Goal: Use online tool/utility: Utilize a website feature to perform a specific function

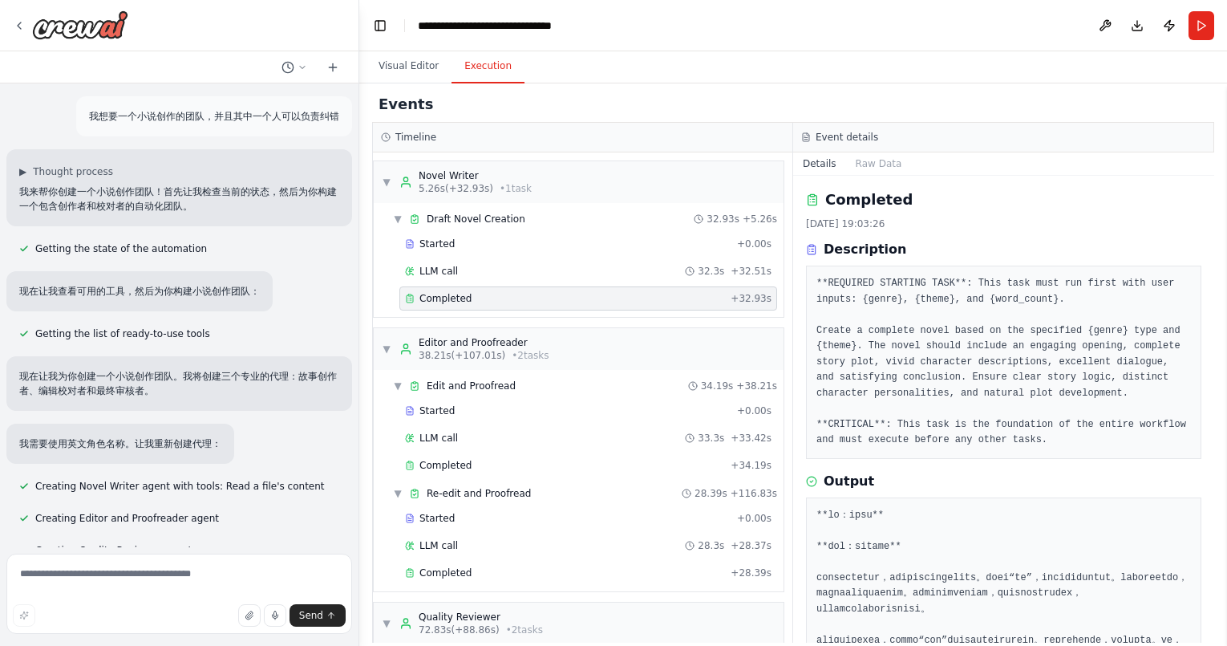
scroll to position [1262, 0]
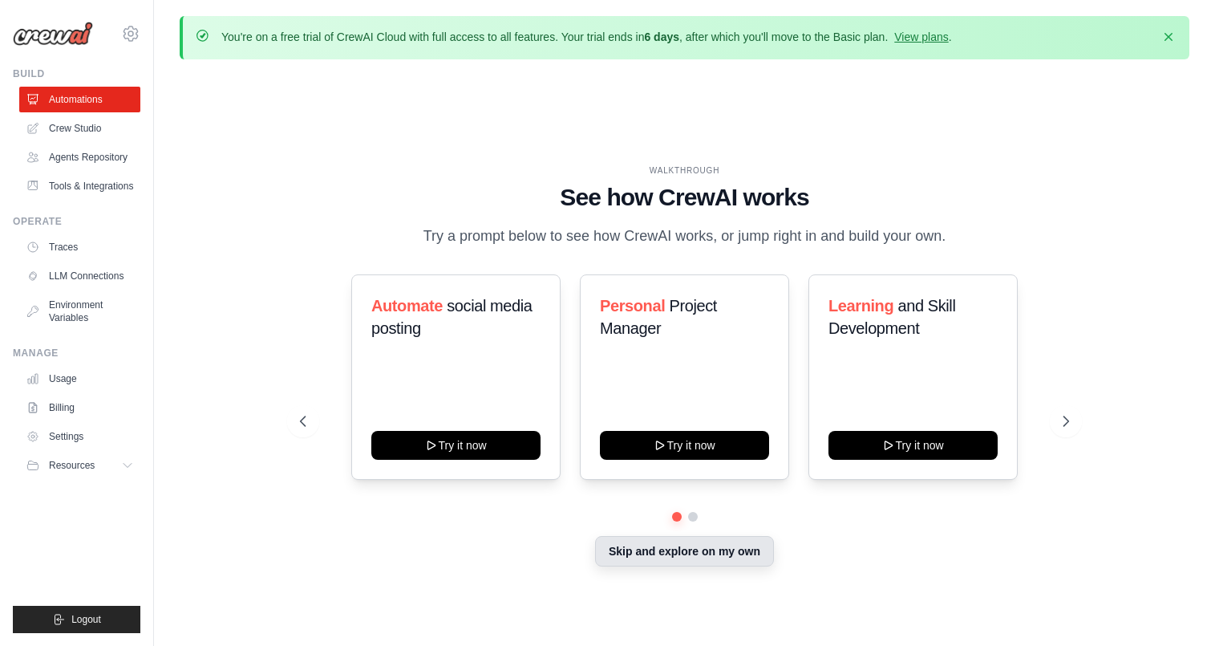
click at [658, 566] on button "Skip and explore on my own" at bounding box center [684, 551] width 179 height 30
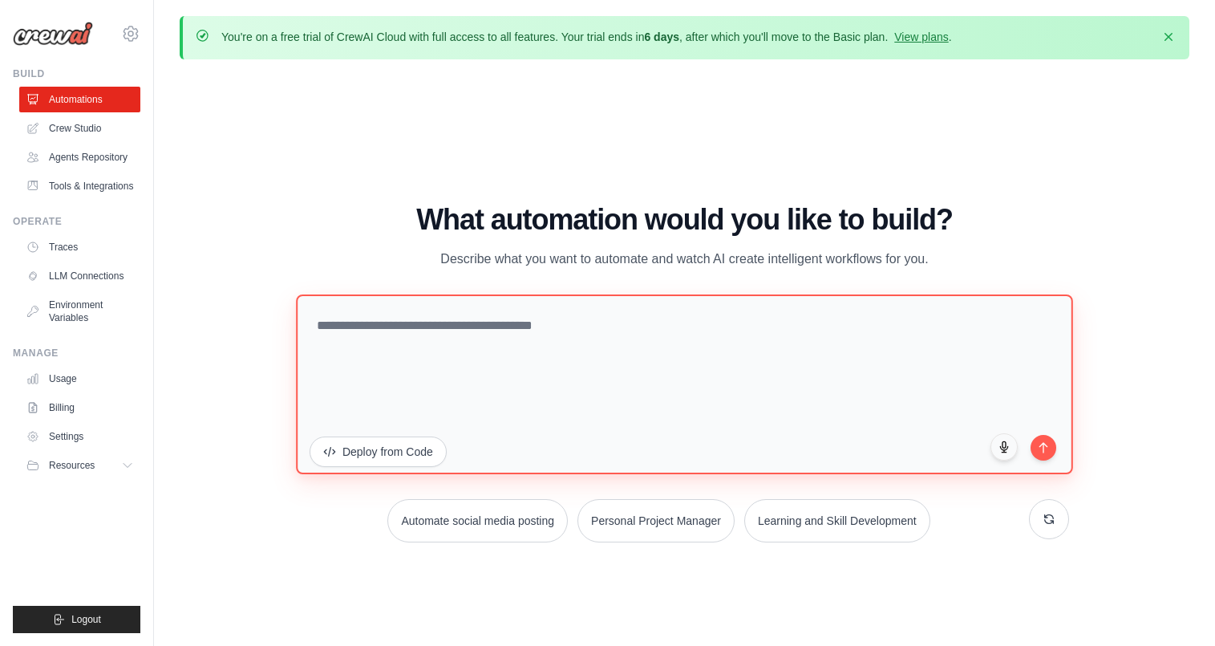
click at [599, 358] on textarea at bounding box center [684, 384] width 777 height 180
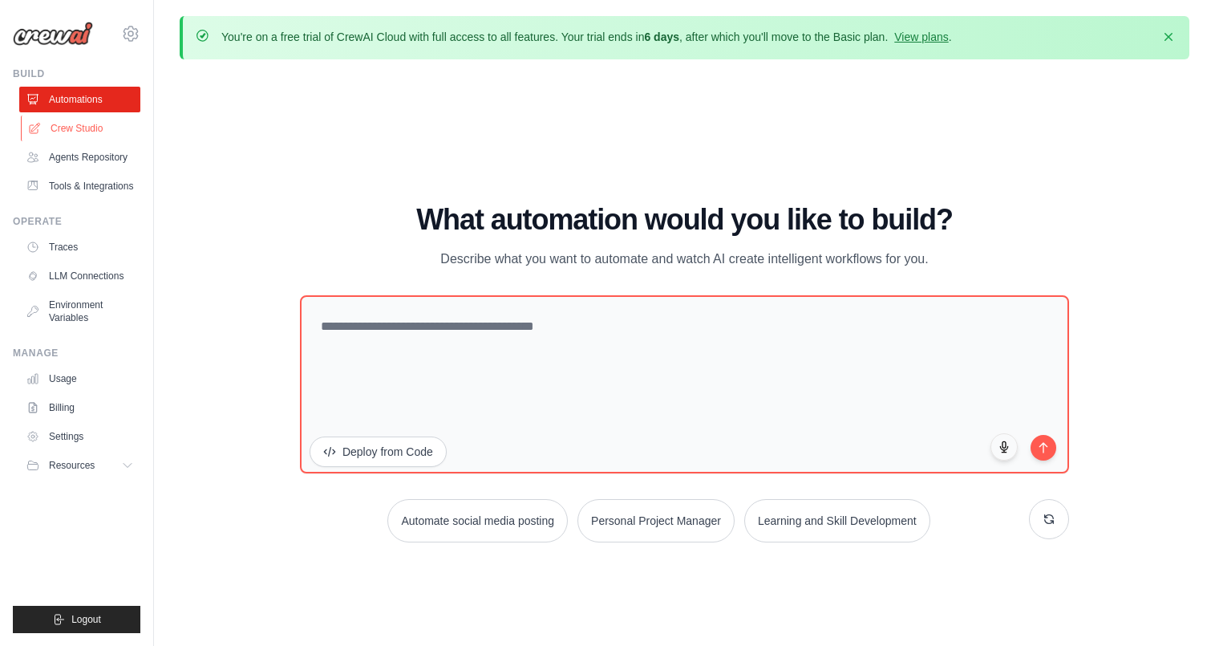
click at [113, 134] on link "Crew Studio" at bounding box center [81, 128] width 121 height 26
click at [68, 142] on ul "Automations Crew Studio Agents Repository Tools & Integrations" at bounding box center [79, 143] width 121 height 112
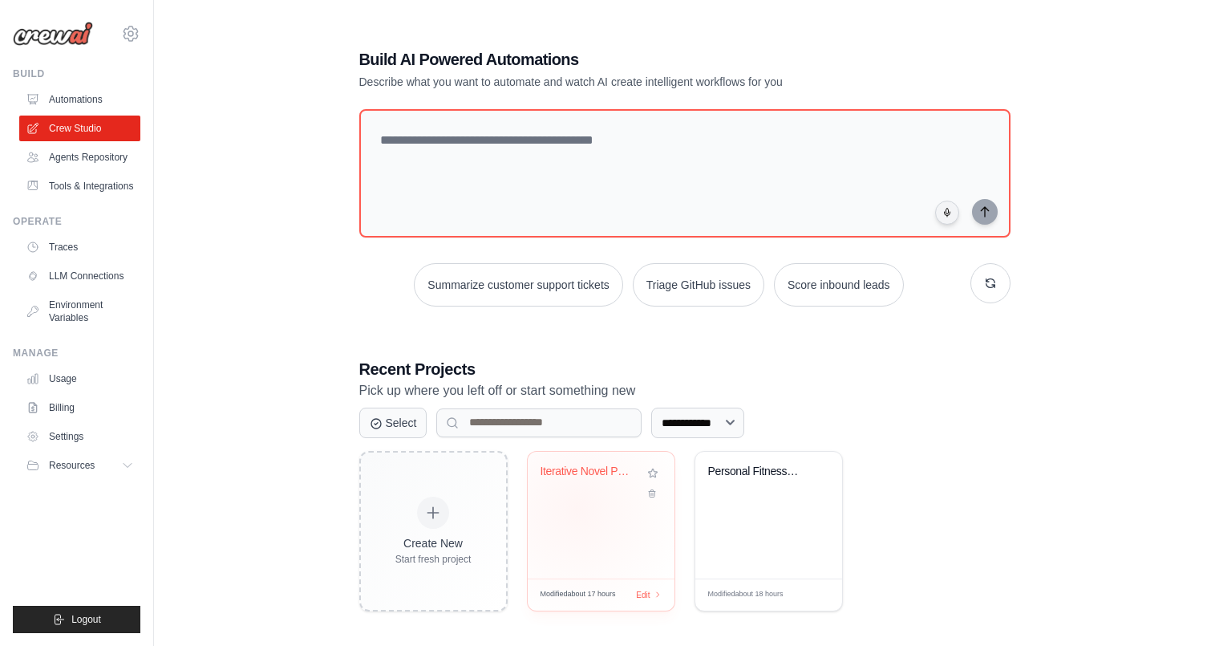
click at [576, 507] on div "Iterative Novel Perfection System" at bounding box center [601, 515] width 147 height 127
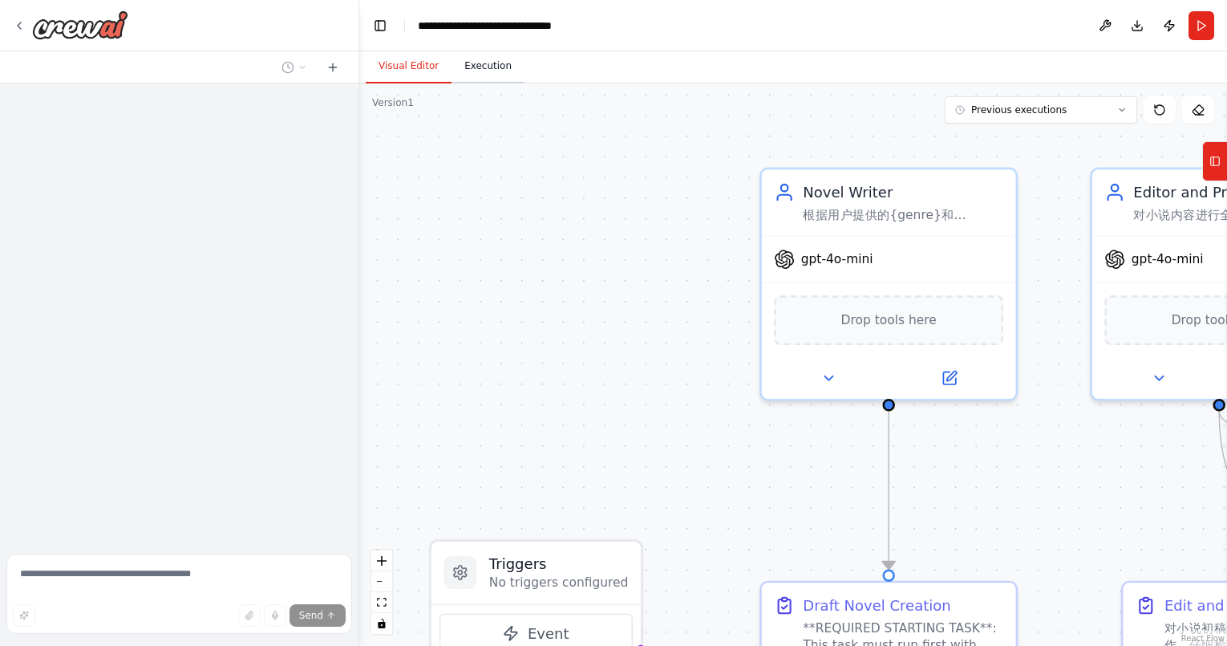
click at [476, 57] on button "Execution" at bounding box center [488, 67] width 73 height 34
click at [436, 62] on button "Visual Editor" at bounding box center [409, 67] width 86 height 34
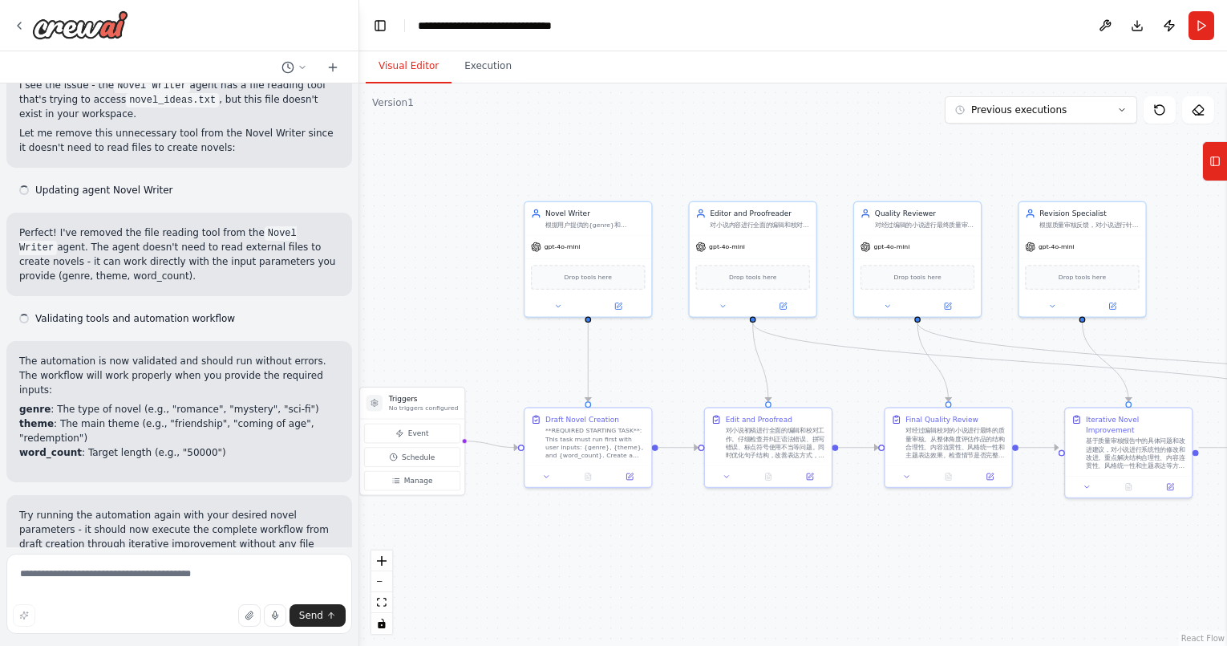
scroll to position [3090, 0]
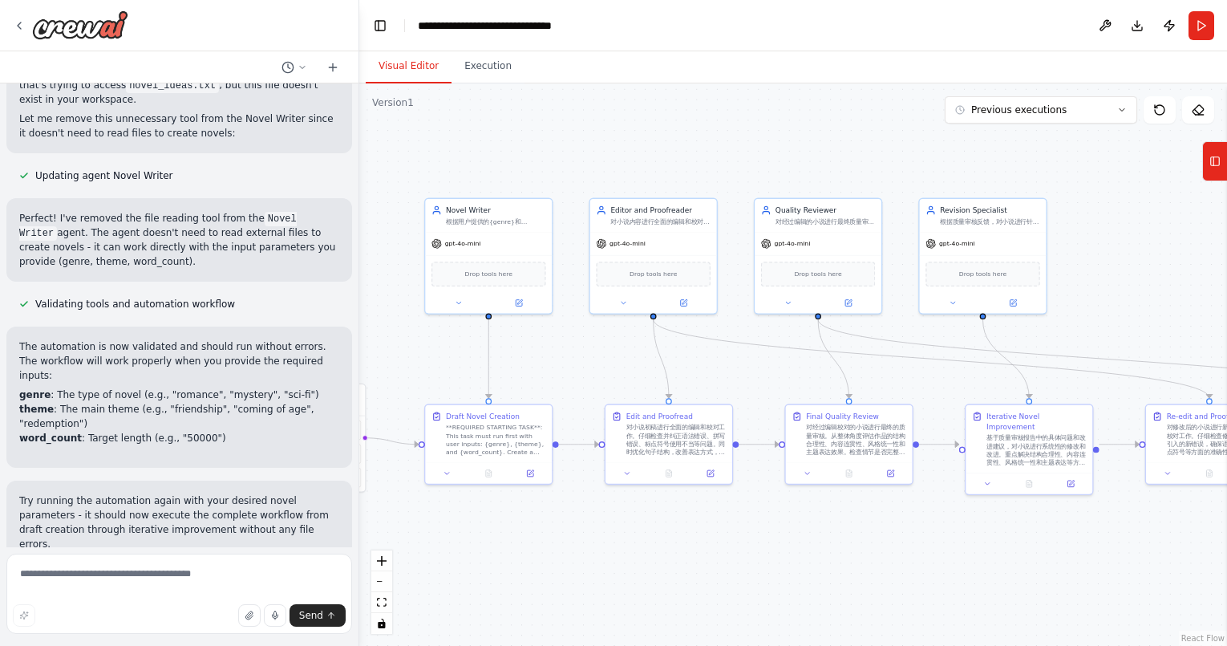
drag, startPoint x: 816, startPoint y: 398, endPoint x: 555, endPoint y: 349, distance: 265.2
click at [555, 349] on div ".deletable-edge-delete-btn { width: 20px; height: 20px; border: 0px solid #ffff…" at bounding box center [793, 364] width 868 height 562
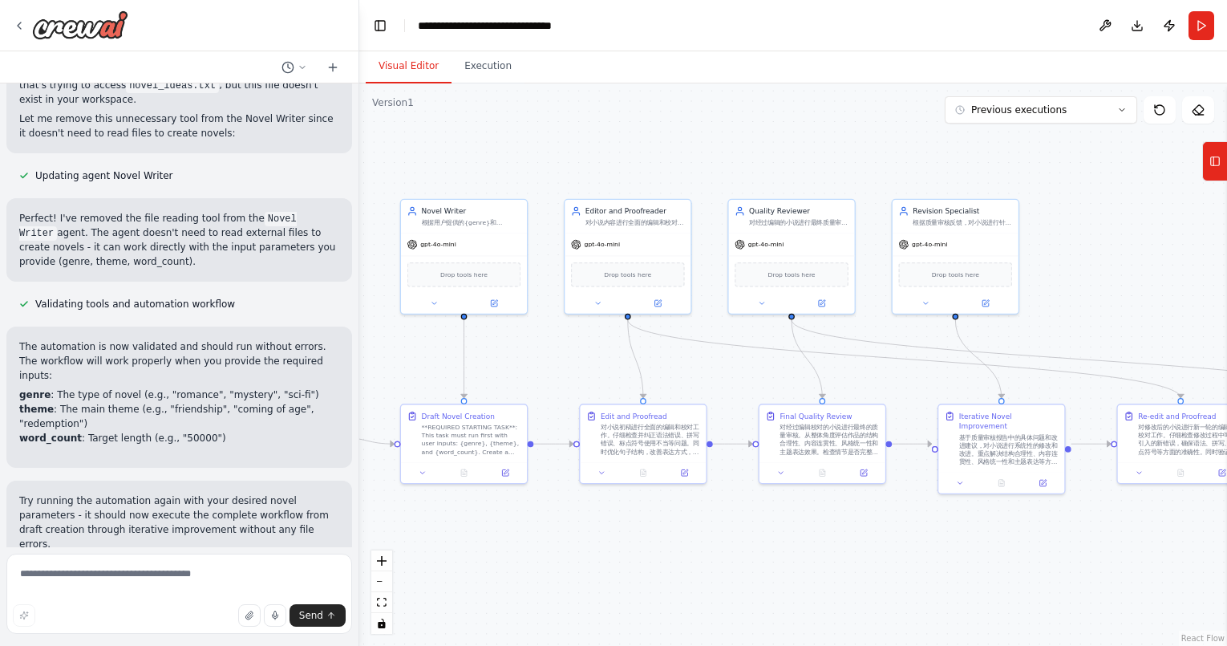
scroll to position [0, 0]
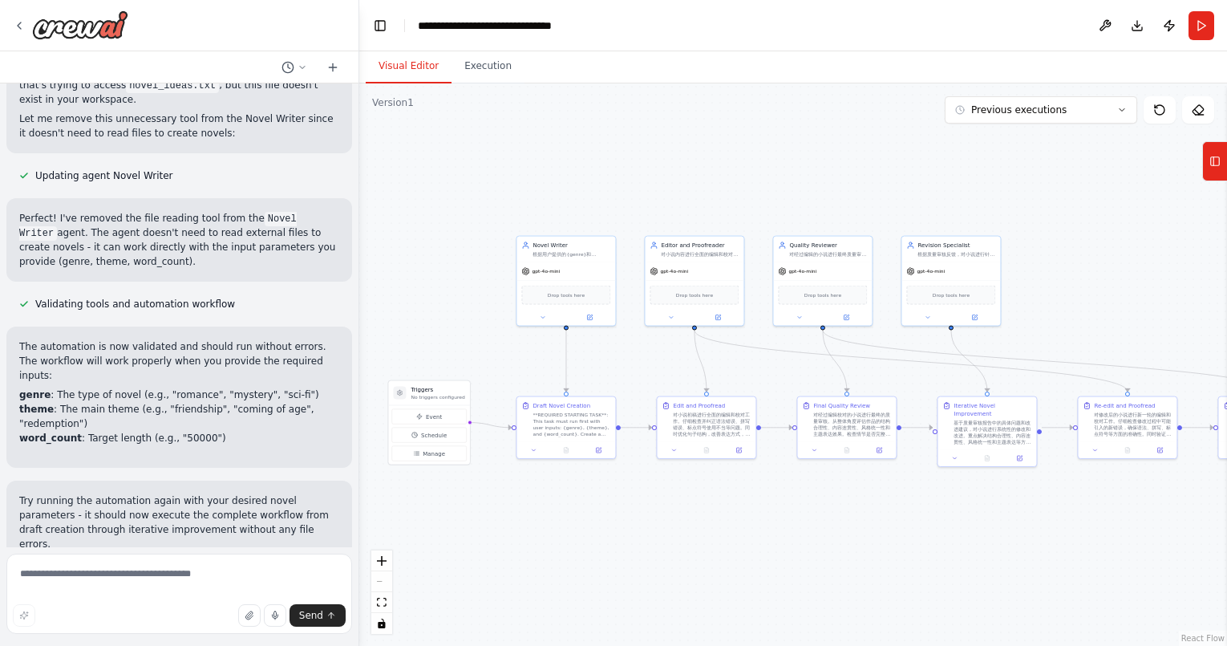
drag, startPoint x: 703, startPoint y: 379, endPoint x: 766, endPoint y: 379, distance: 63.4
click at [766, 379] on div ".deletable-edge-delete-btn { width: 20px; height: 20px; border: 0px solid #ffff…" at bounding box center [793, 364] width 868 height 562
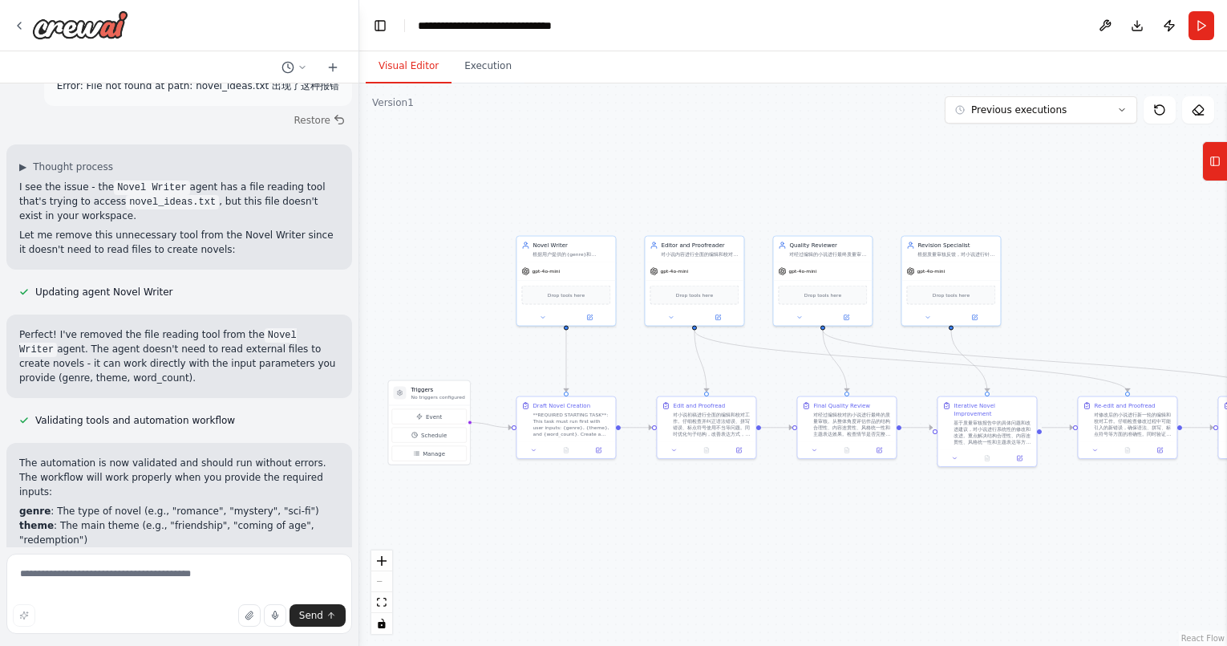
scroll to position [3090, 0]
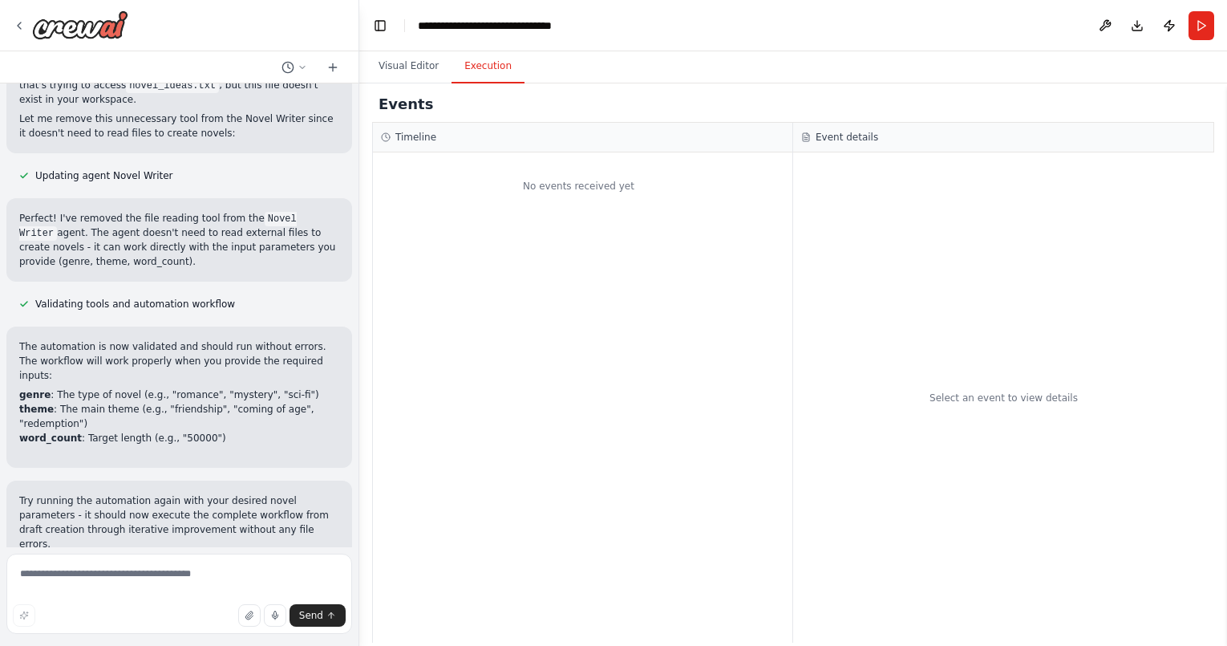
click at [488, 70] on button "Execution" at bounding box center [488, 67] width 73 height 34
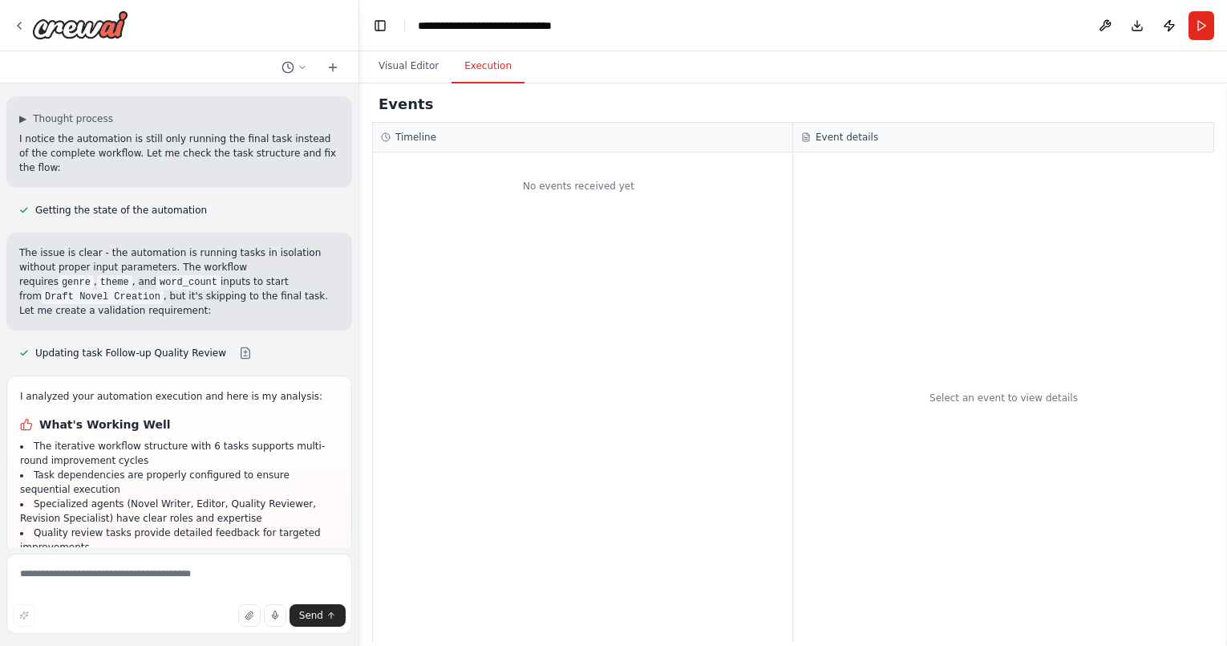
scroll to position [3061, 0]
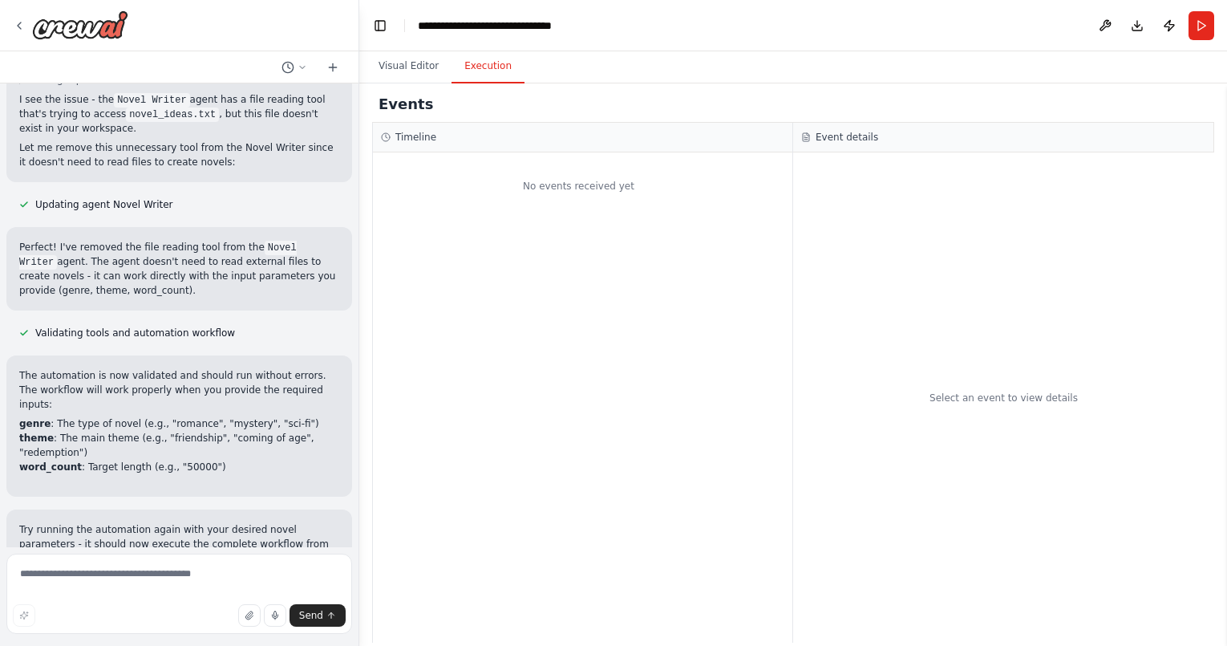
click at [224, 372] on p "The automation is now validated and should run without errors. The workflow wil…" at bounding box center [179, 389] width 320 height 43
click at [224, 433] on li "theme : The main theme (e.g., "friendship", "coming of age", "redemption")" at bounding box center [179, 445] width 320 height 29
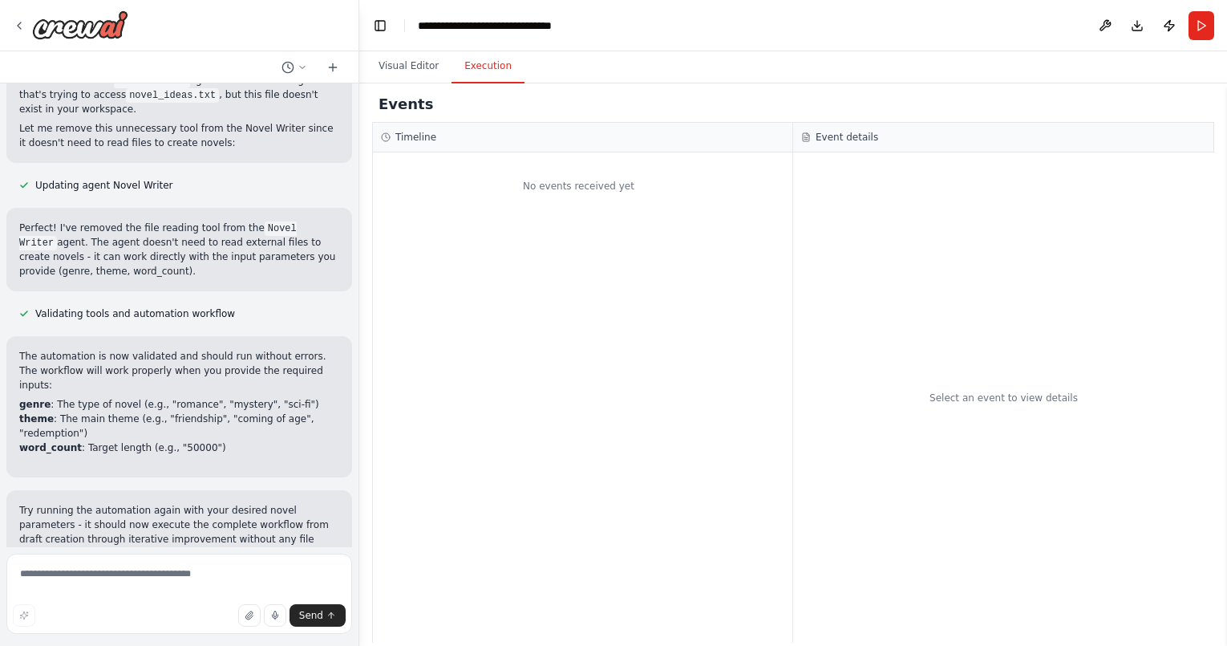
scroll to position [3090, 0]
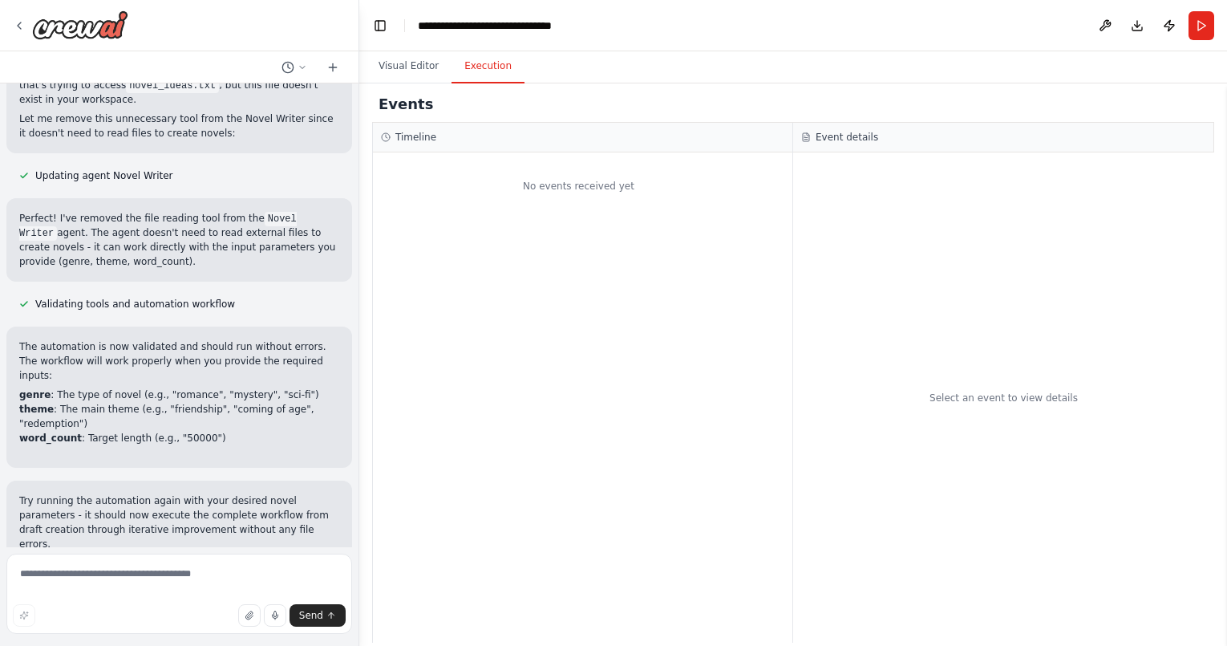
click at [213, 498] on p "Try running the automation again with your desired novel parameters - it should…" at bounding box center [179, 522] width 320 height 58
click at [408, 69] on button "Visual Editor" at bounding box center [409, 67] width 86 height 34
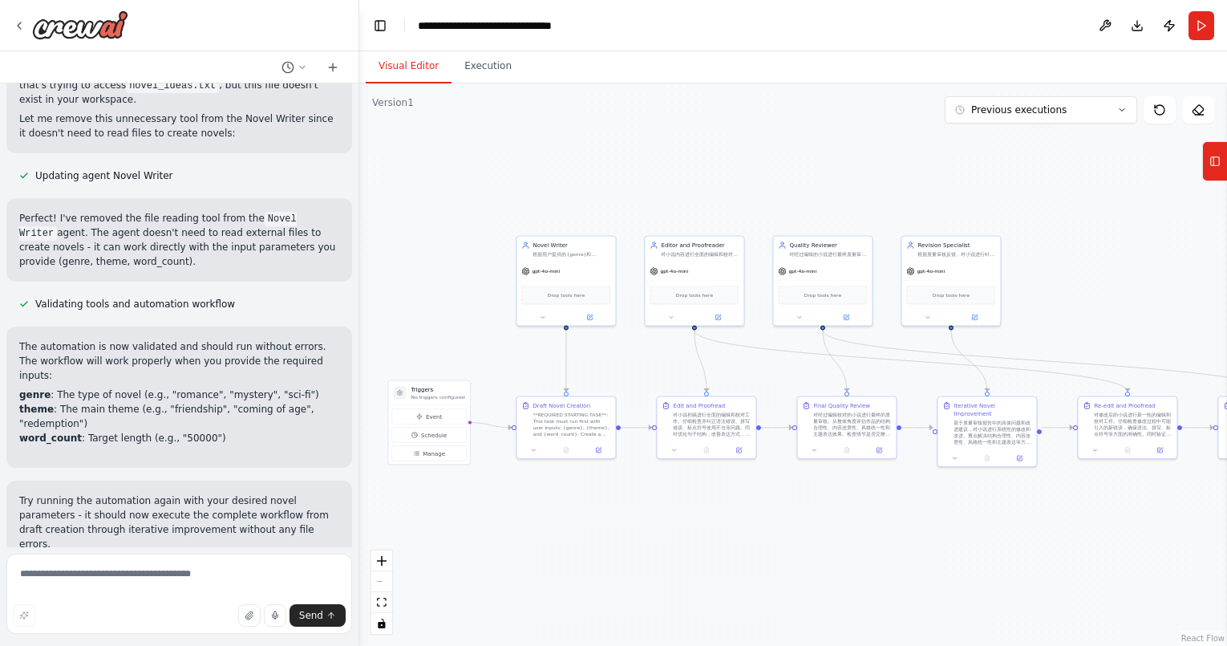
click at [239, 439] on div "The automation is now validated and should run without errors. The workflow wil…" at bounding box center [179, 396] width 320 height 115
click at [217, 517] on p "Try running the automation again with your desired novel parameters - it should…" at bounding box center [179, 522] width 320 height 58
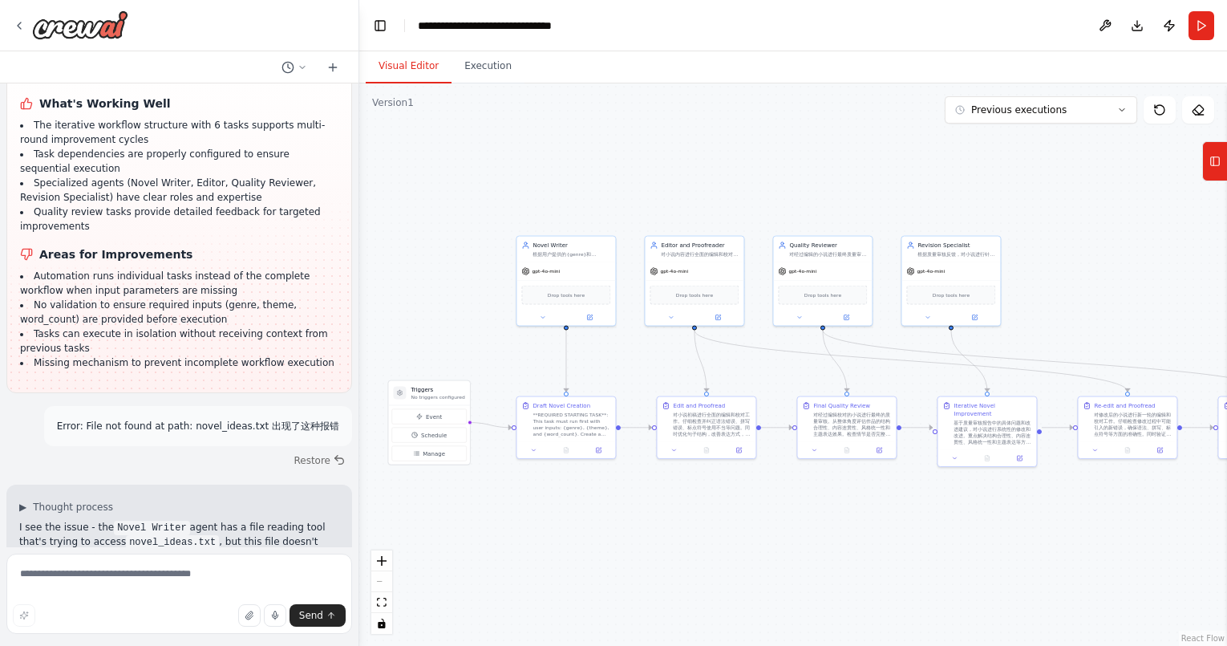
click at [496, 83] on div ".deletable-edge-delete-btn { width: 20px; height: 20px; border: 0px solid #ffff…" at bounding box center [793, 364] width 868 height 562
click at [487, 84] on div ".deletable-edge-delete-btn { width: 20px; height: 20px; border: 0px solid #ffff…" at bounding box center [793, 364] width 868 height 562
click at [484, 79] on button "Execution" at bounding box center [488, 67] width 73 height 34
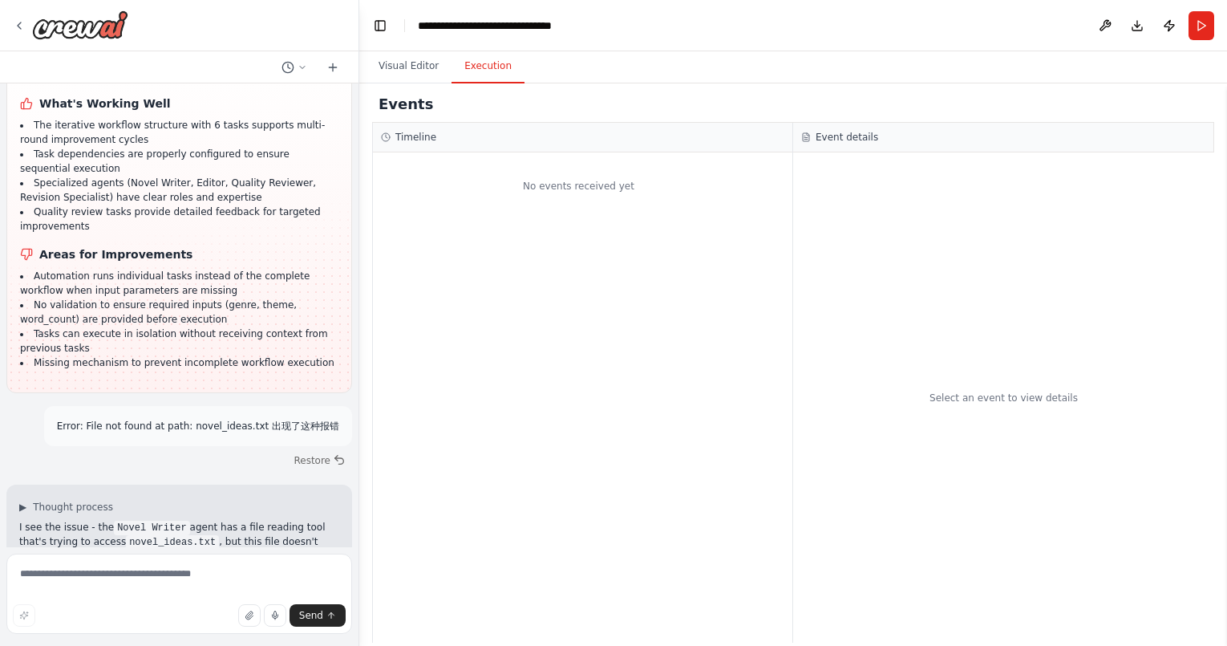
click at [463, 192] on div "No events received yet" at bounding box center [578, 185] width 411 height 51
click at [302, 74] on button at bounding box center [294, 67] width 38 height 19
click at [305, 65] on div at bounding box center [179, 323] width 359 height 646
click at [500, 227] on div "No events received yet" at bounding box center [582, 397] width 419 height 490
click at [598, 221] on div "No events received yet" at bounding box center [582, 397] width 419 height 490
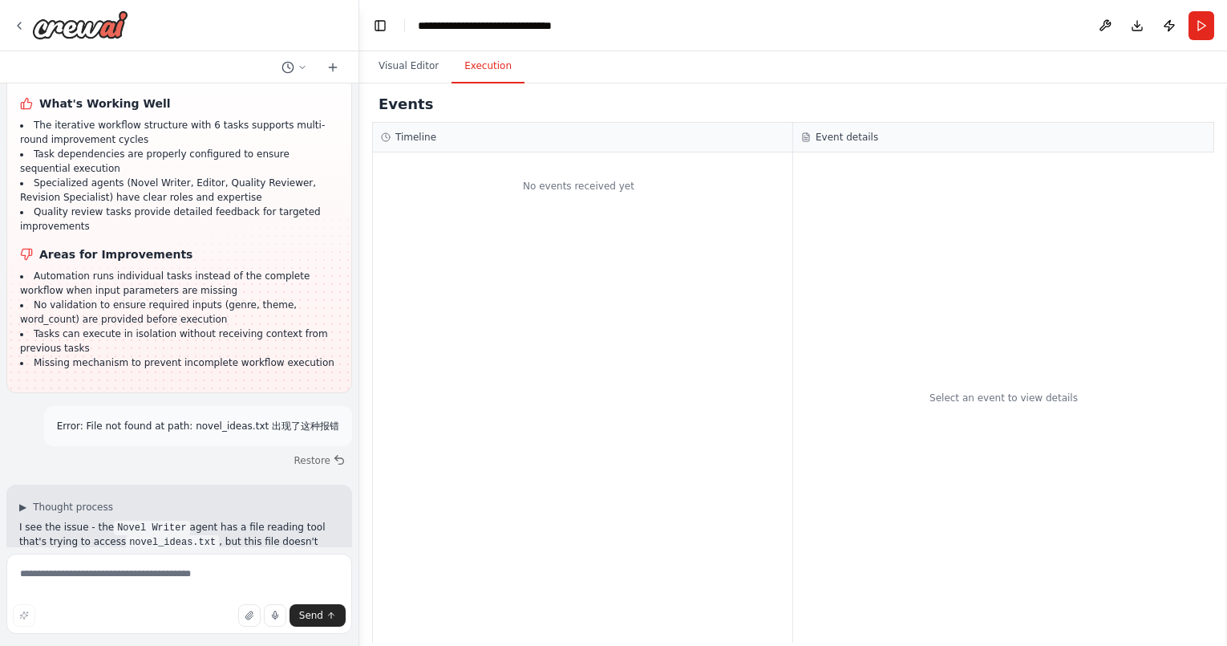
click at [1006, 374] on div "Select an event to view details" at bounding box center [1003, 397] width 421 height 490
click at [1013, 381] on div "Select an event to view details" at bounding box center [1003, 397] width 421 height 490
click at [404, 71] on button "Visual Editor" at bounding box center [409, 67] width 86 height 34
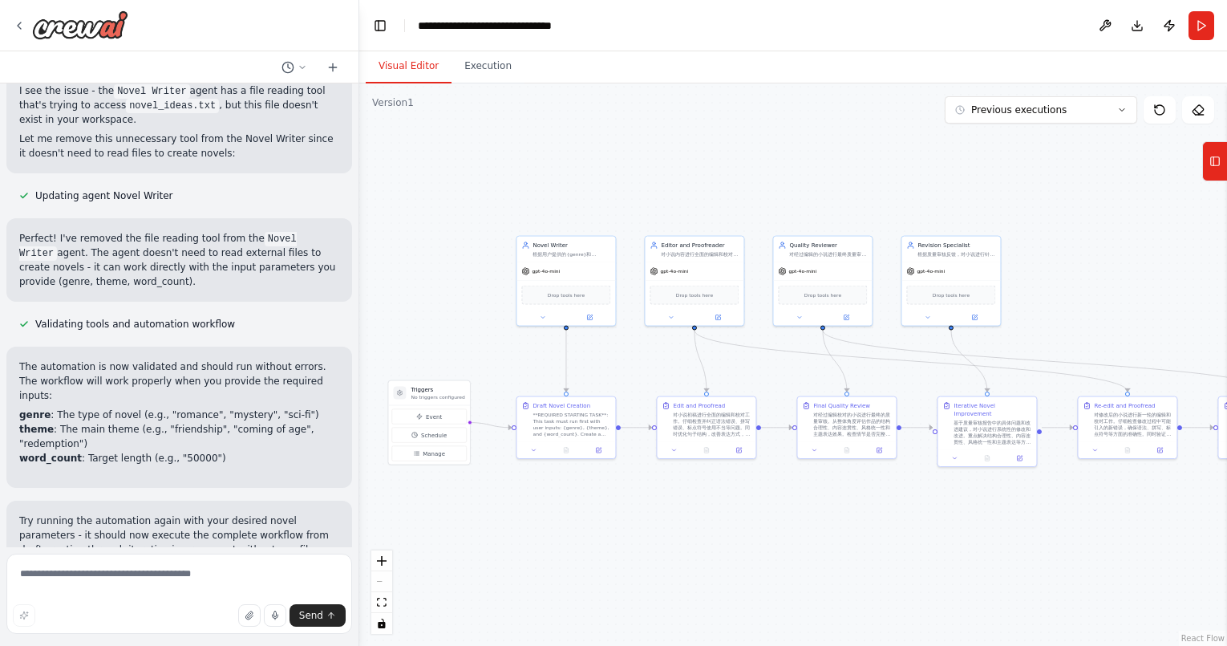
scroll to position [3090, 0]
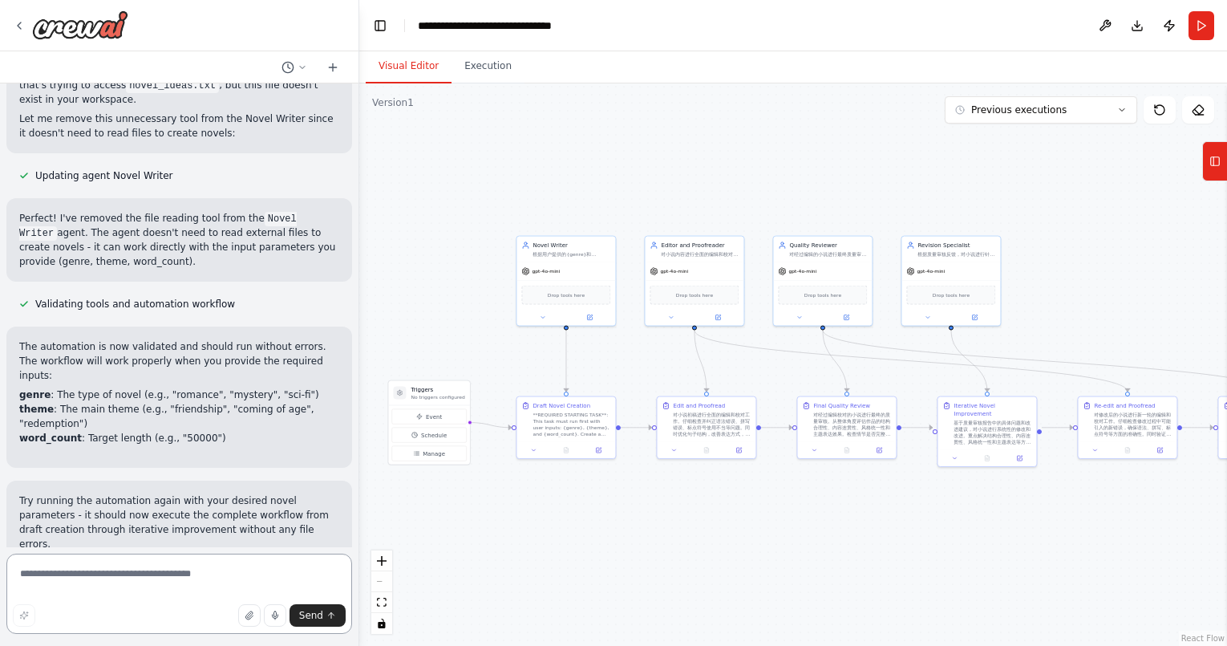
click at [249, 585] on textarea at bounding box center [179, 593] width 346 height 80
click at [1219, 179] on button "Tools" at bounding box center [1214, 161] width 25 height 40
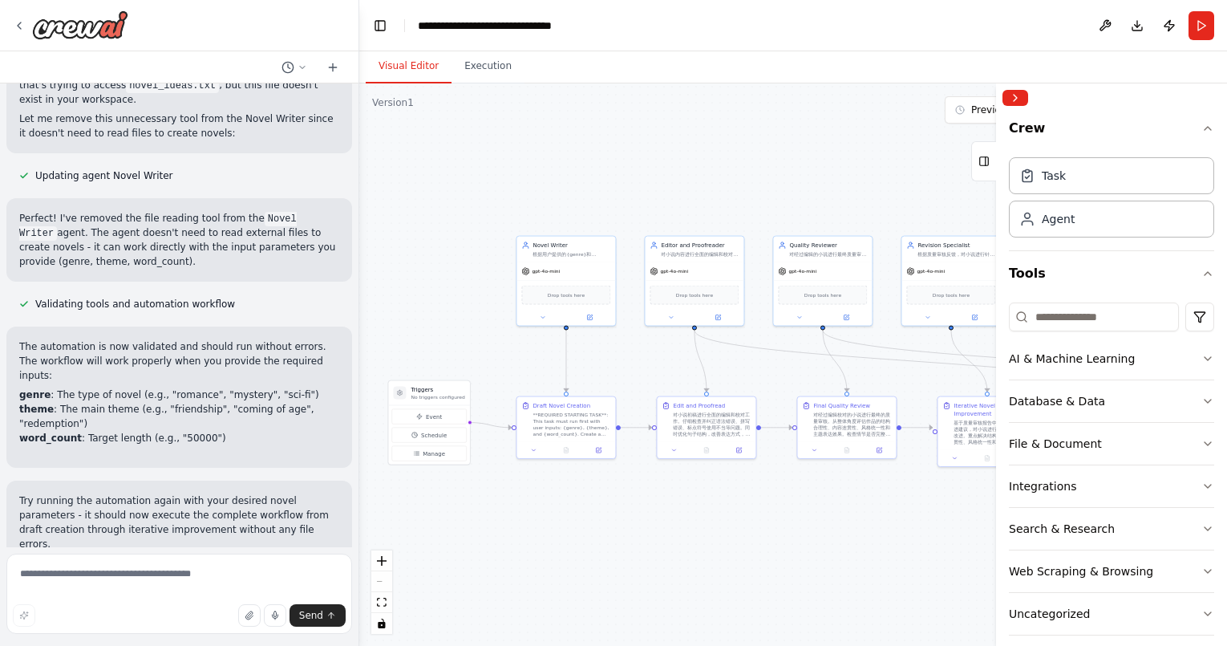
click at [860, 221] on div ".deletable-edge-delete-btn { width: 20px; height: 20px; border: 0px solid #ffff…" at bounding box center [793, 364] width 868 height 562
click at [1018, 100] on button "Collapse right sidebar" at bounding box center [1015, 98] width 26 height 16
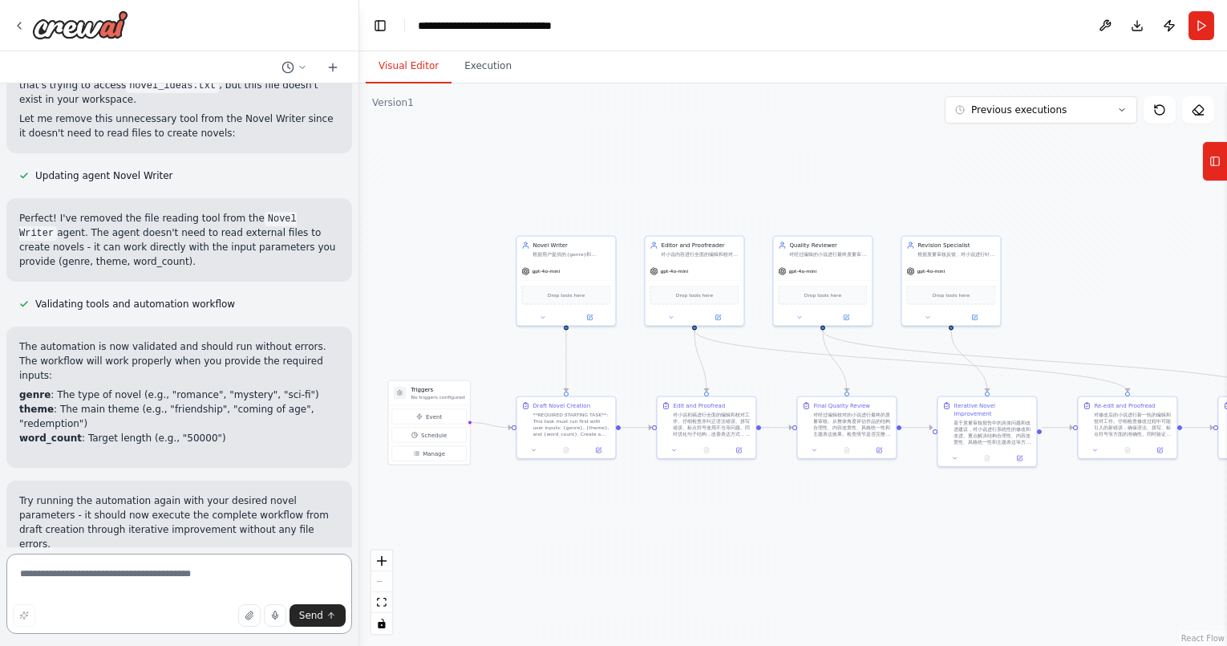
click at [143, 578] on textarea at bounding box center [179, 593] width 346 height 80
click at [198, 576] on textarea at bounding box center [179, 593] width 346 height 80
click at [1208, 26] on button "Run" at bounding box center [1202, 25] width 26 height 29
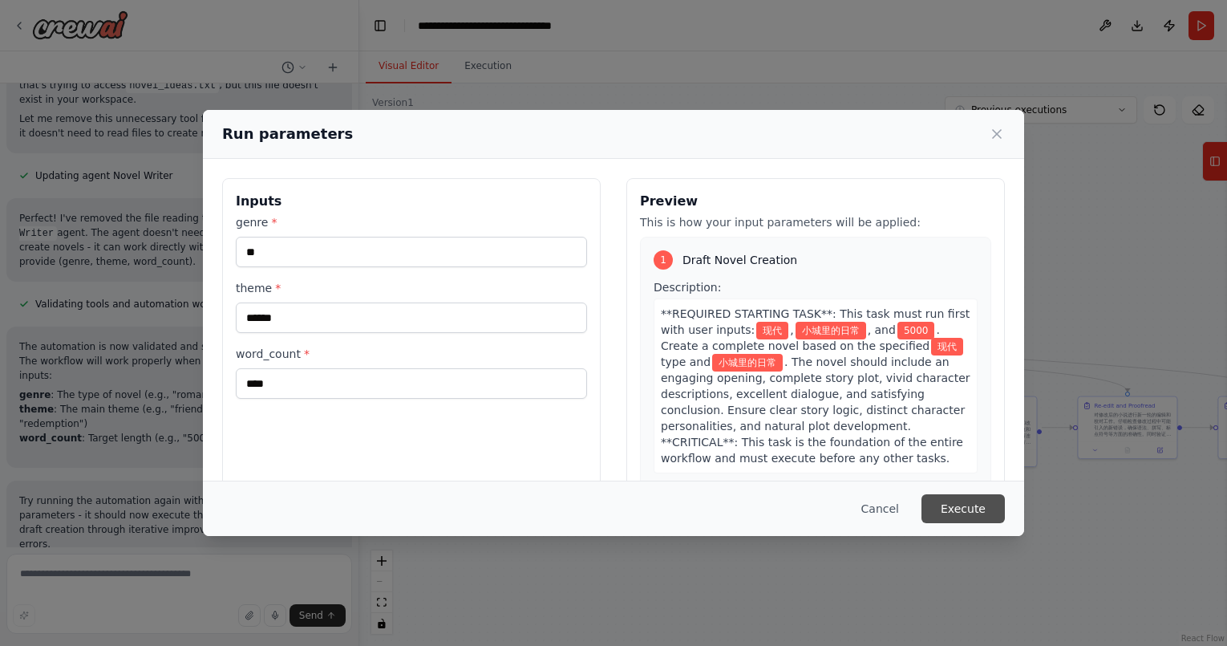
click at [966, 498] on button "Execute" at bounding box center [962, 508] width 83 height 29
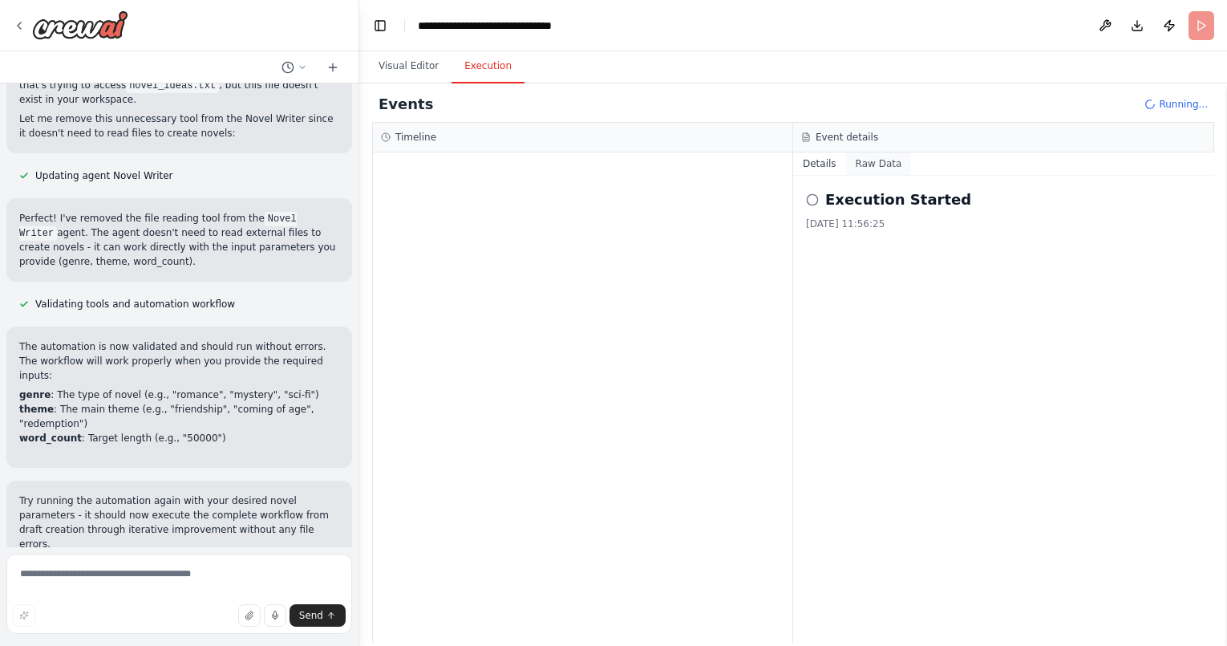
click at [883, 165] on button "Raw Data" at bounding box center [879, 163] width 66 height 22
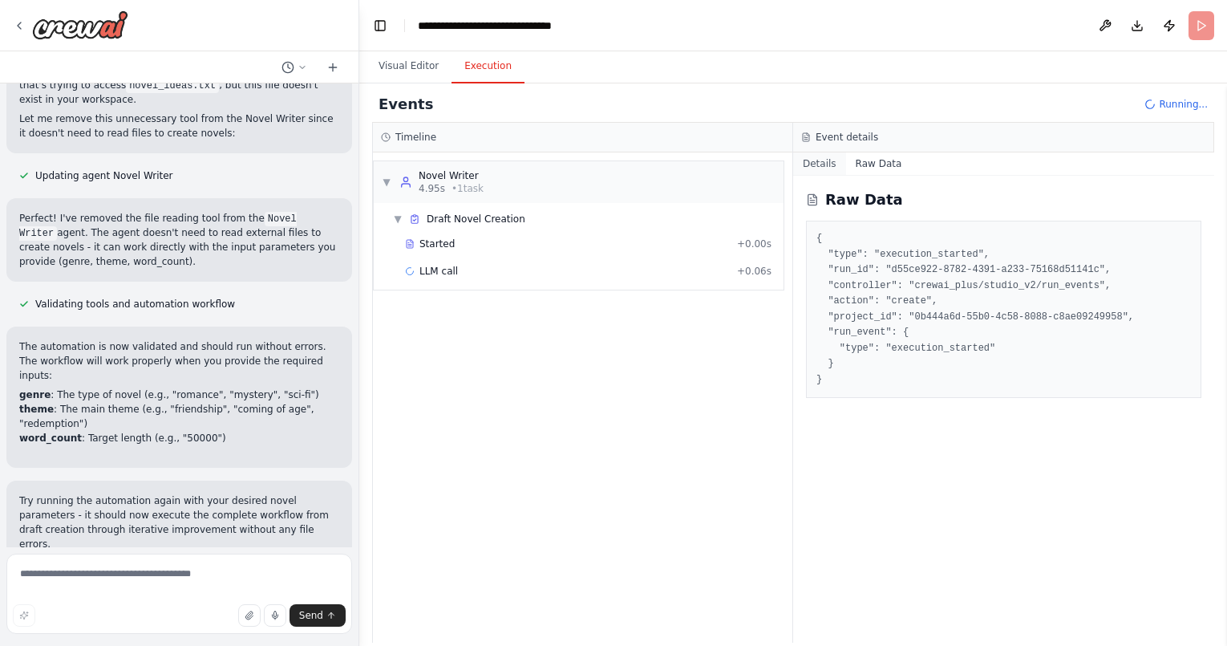
click at [804, 166] on button "Details" at bounding box center [819, 163] width 53 height 22
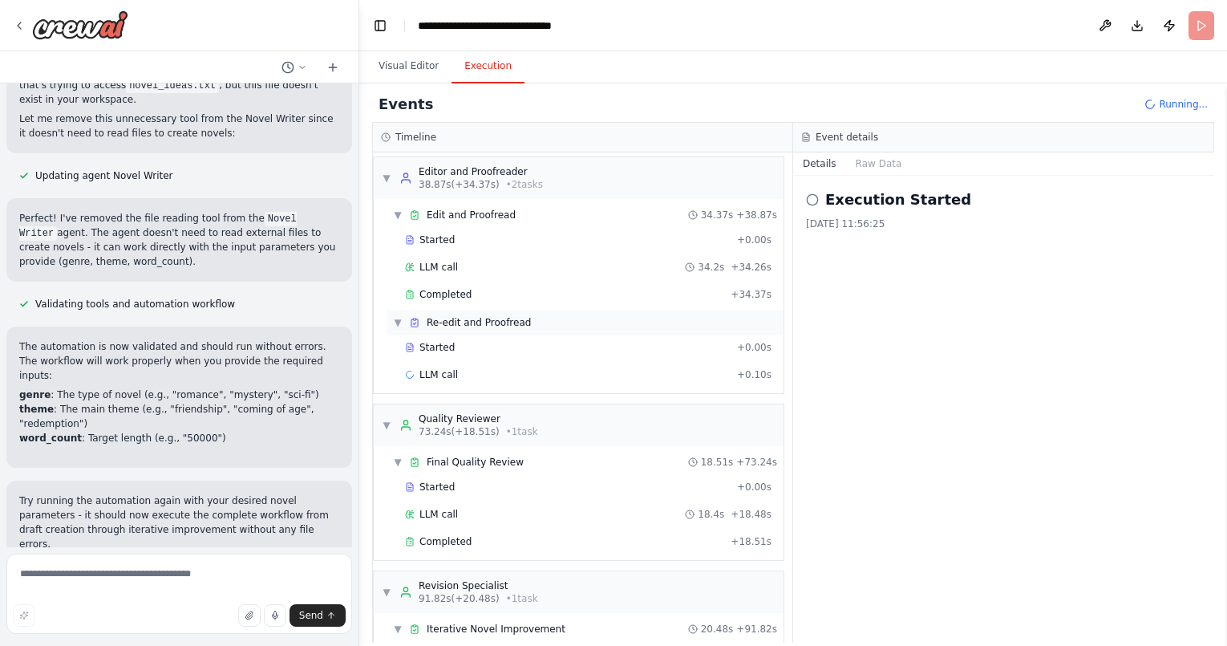
scroll to position [273, 0]
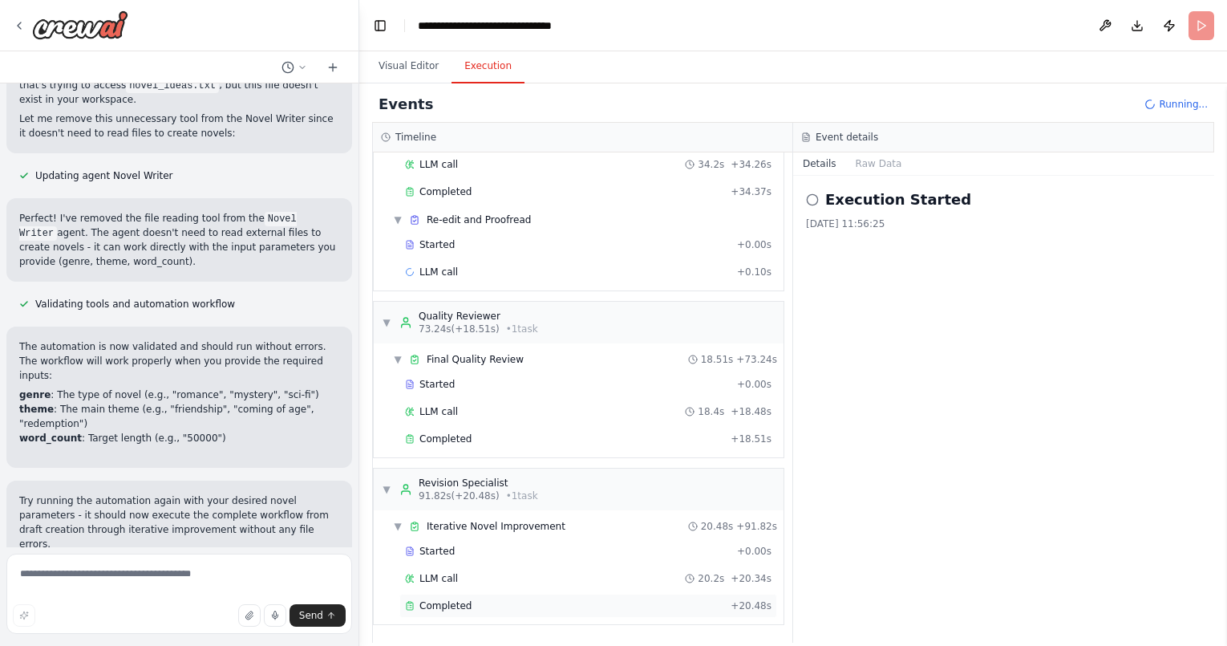
click at [575, 610] on div "Completed" at bounding box center [564, 605] width 319 height 13
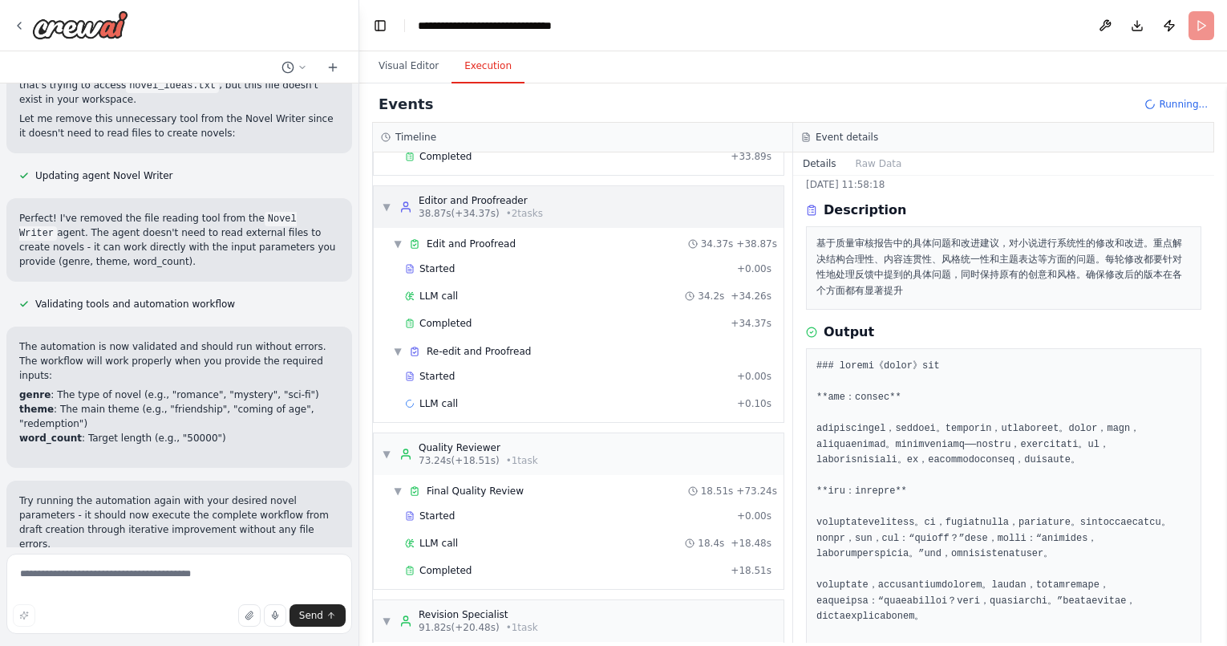
scroll to position [0, 0]
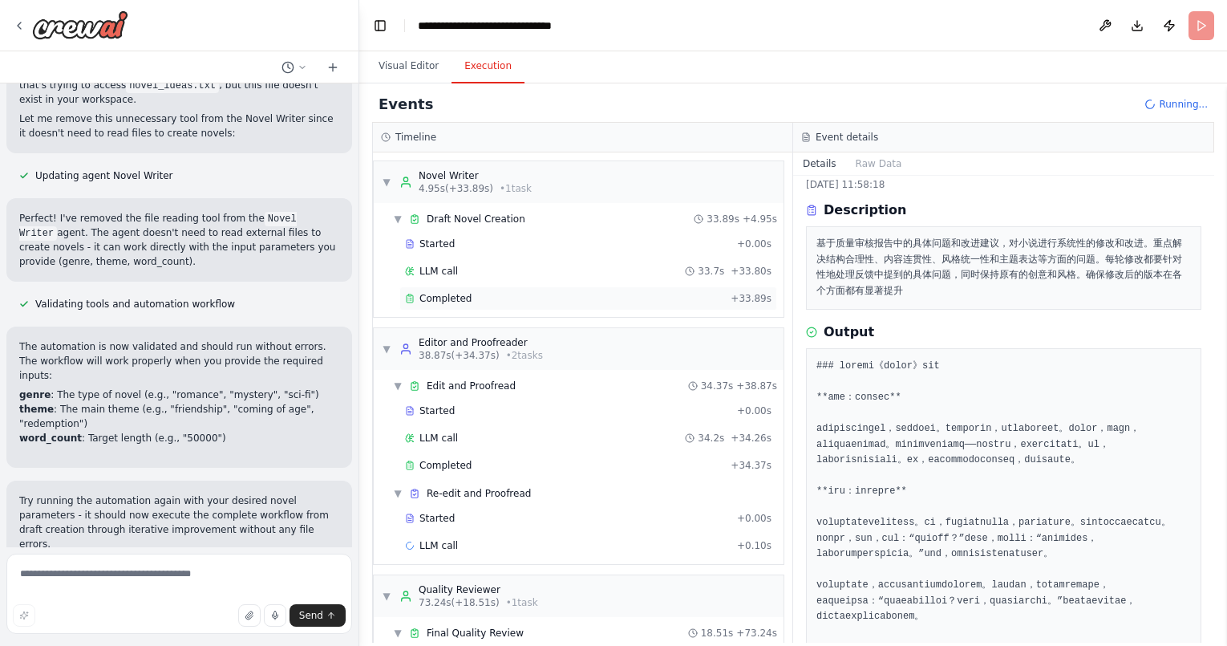
click at [551, 292] on div "Completed" at bounding box center [564, 298] width 319 height 13
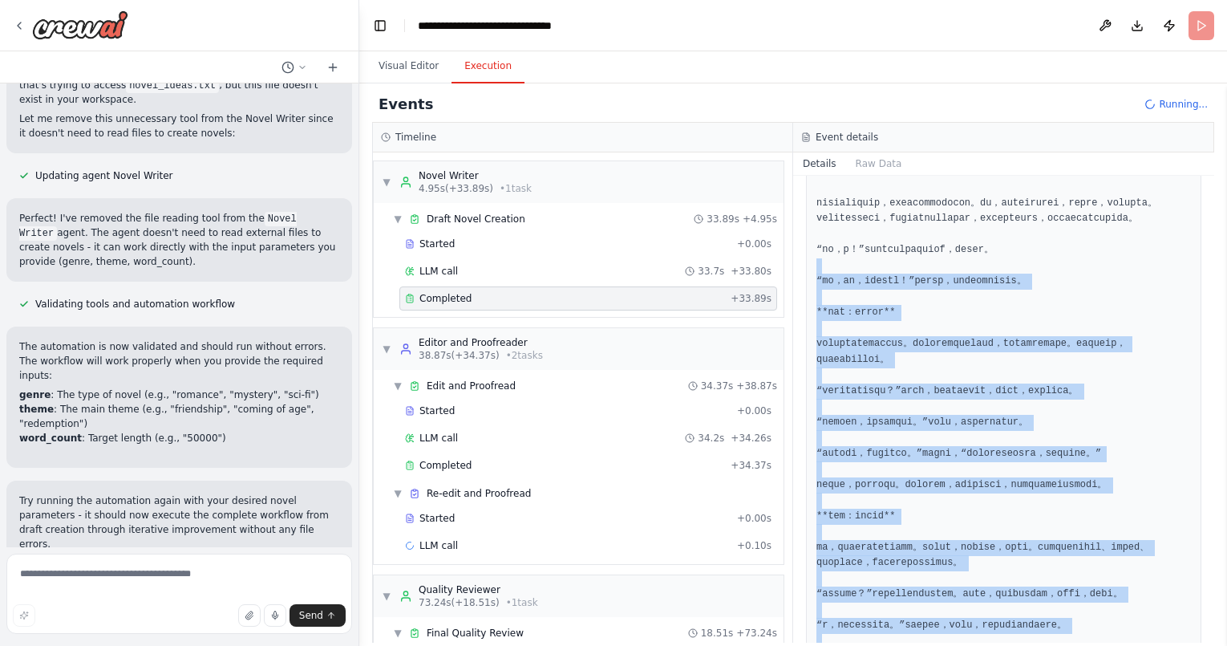
scroll to position [430, 0]
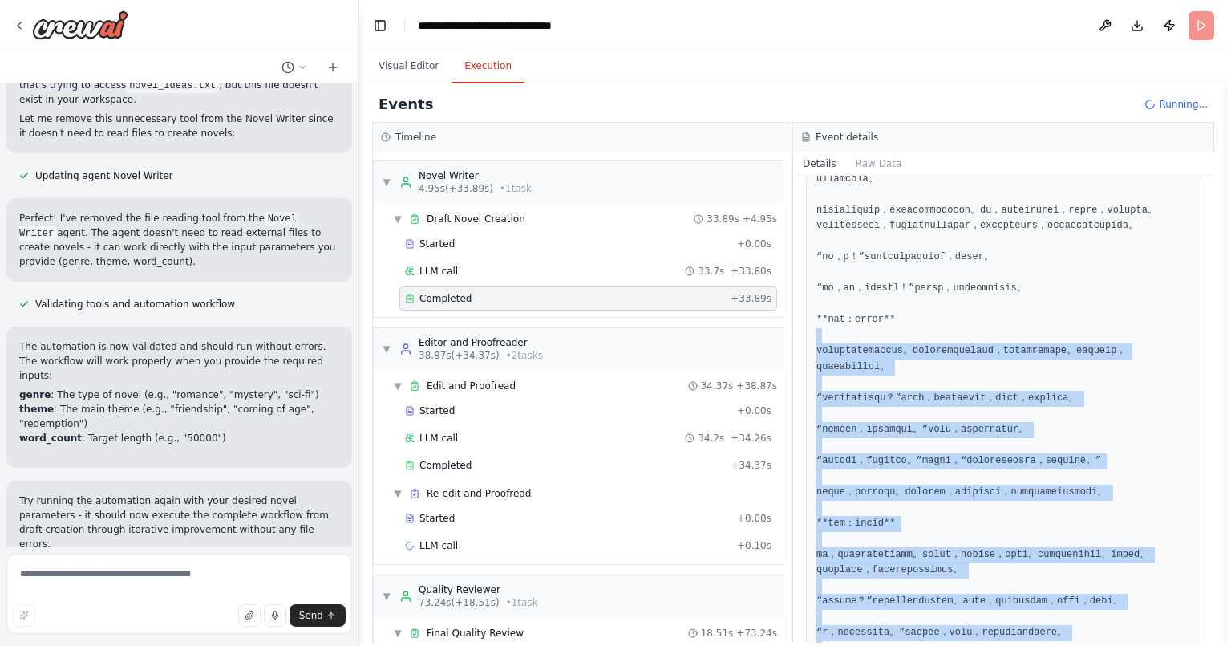
drag, startPoint x: 892, startPoint y: 593, endPoint x: 933, endPoint y: 380, distance: 217.2
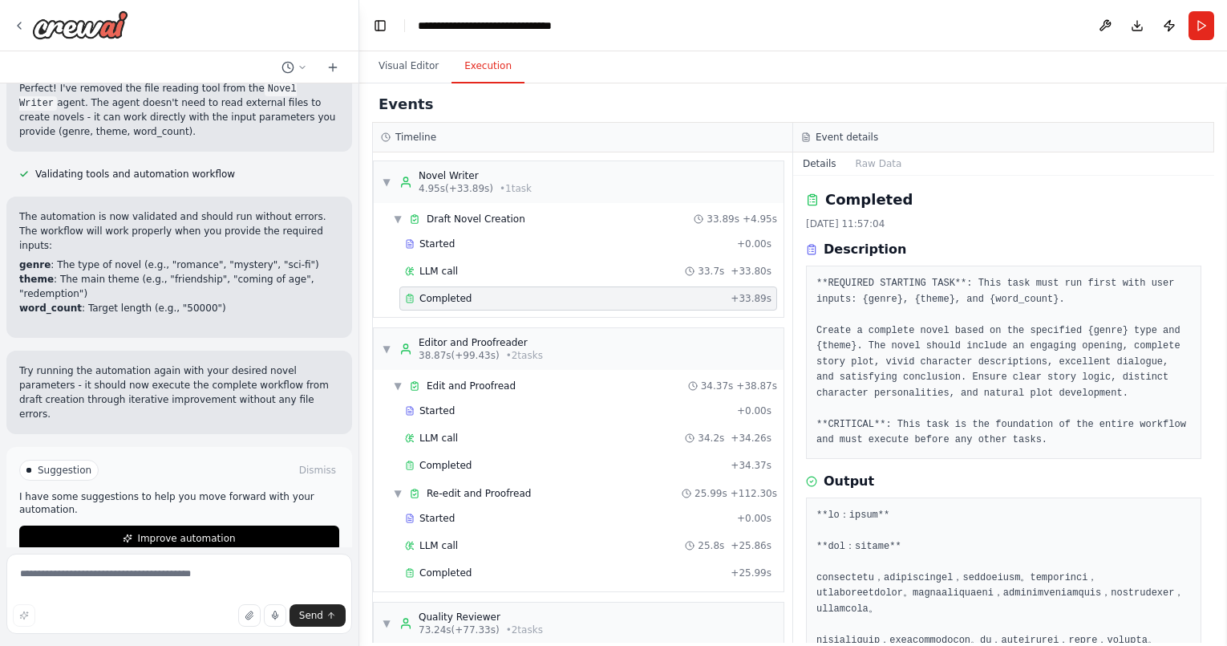
scroll to position [408, 0]
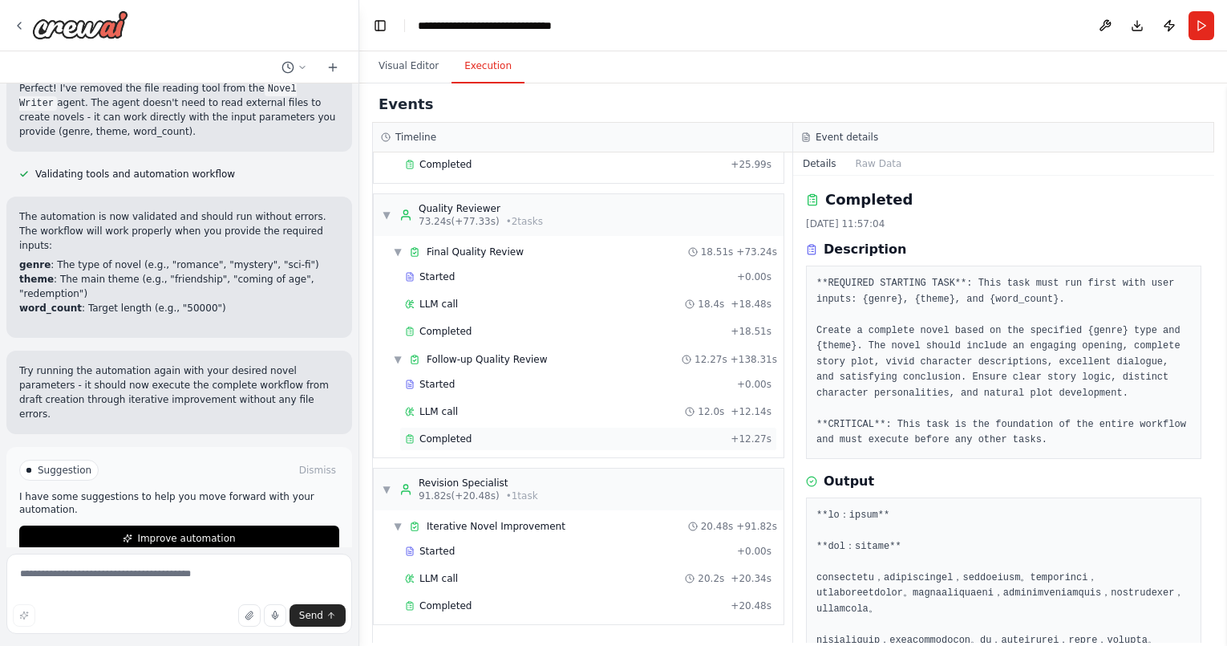
click at [708, 445] on div "Completed + 12.27s" at bounding box center [588, 439] width 378 height 24
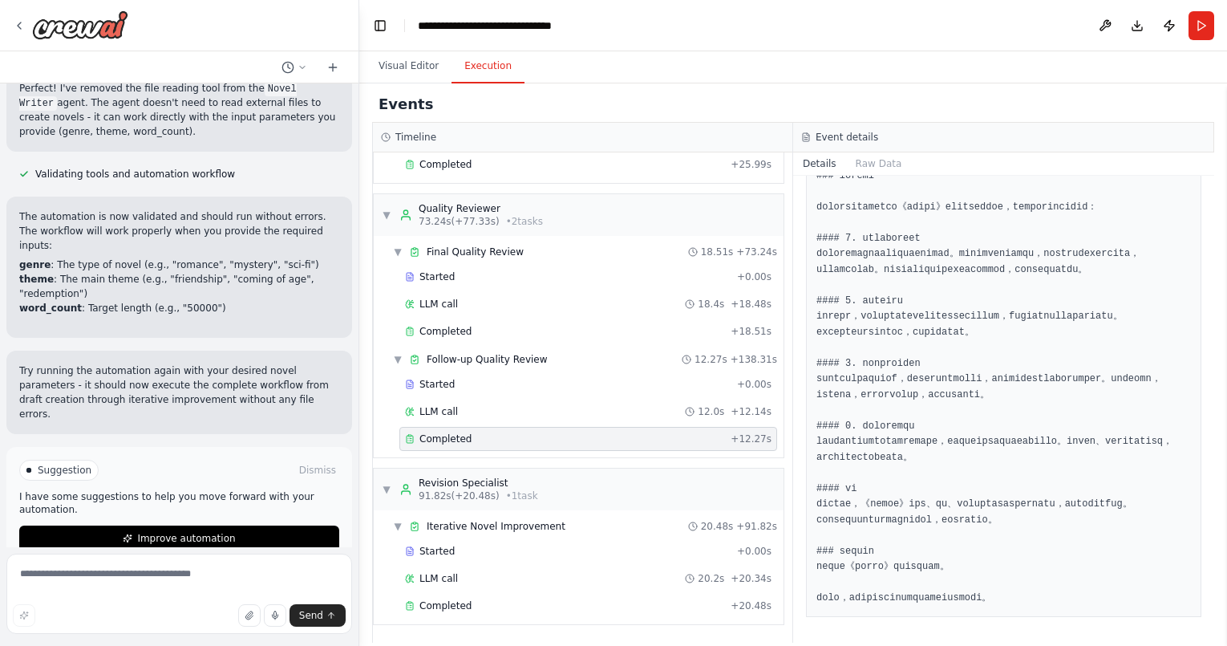
click at [602, 448] on div "Completed + 12.27s" at bounding box center [588, 439] width 378 height 24
click at [604, 440] on div "Completed" at bounding box center [564, 438] width 319 height 13
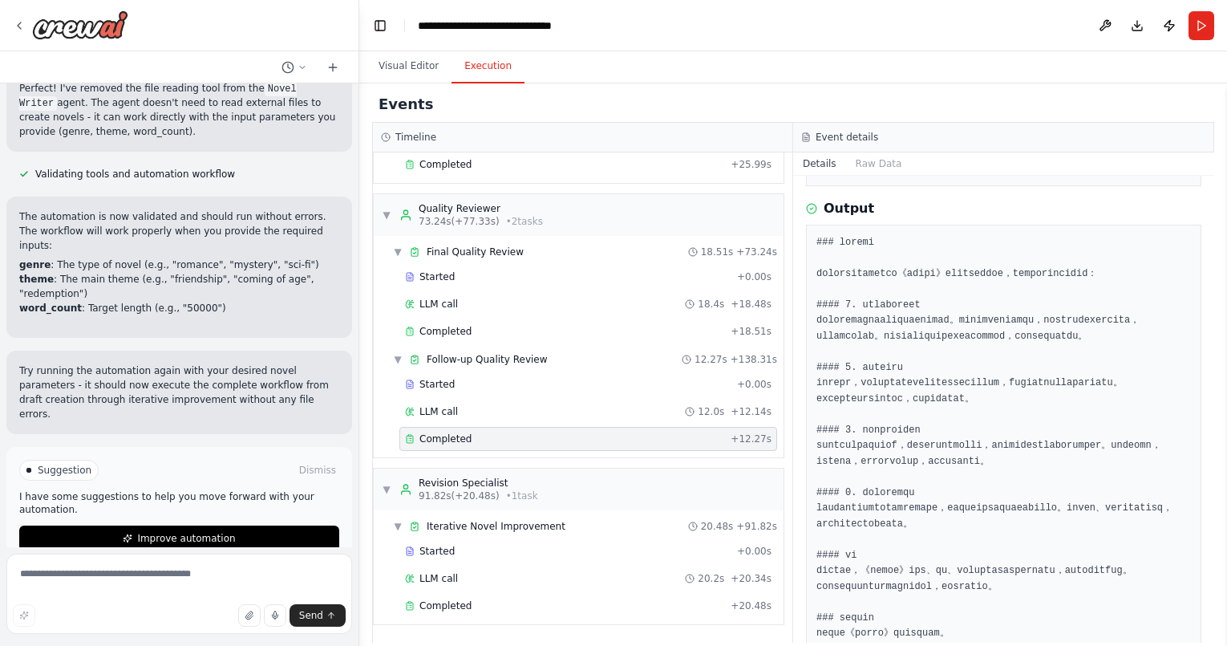
scroll to position [371, 0]
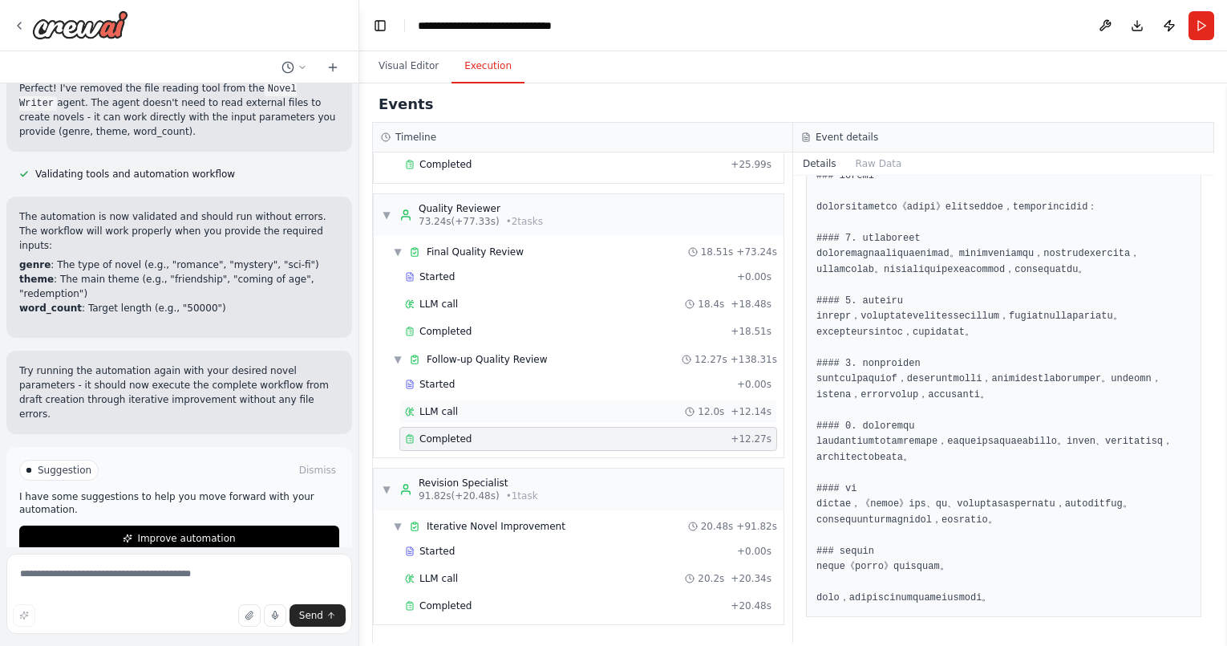
click at [575, 416] on div "LLM call 12.0s + 12.14s" at bounding box center [588, 411] width 367 height 13
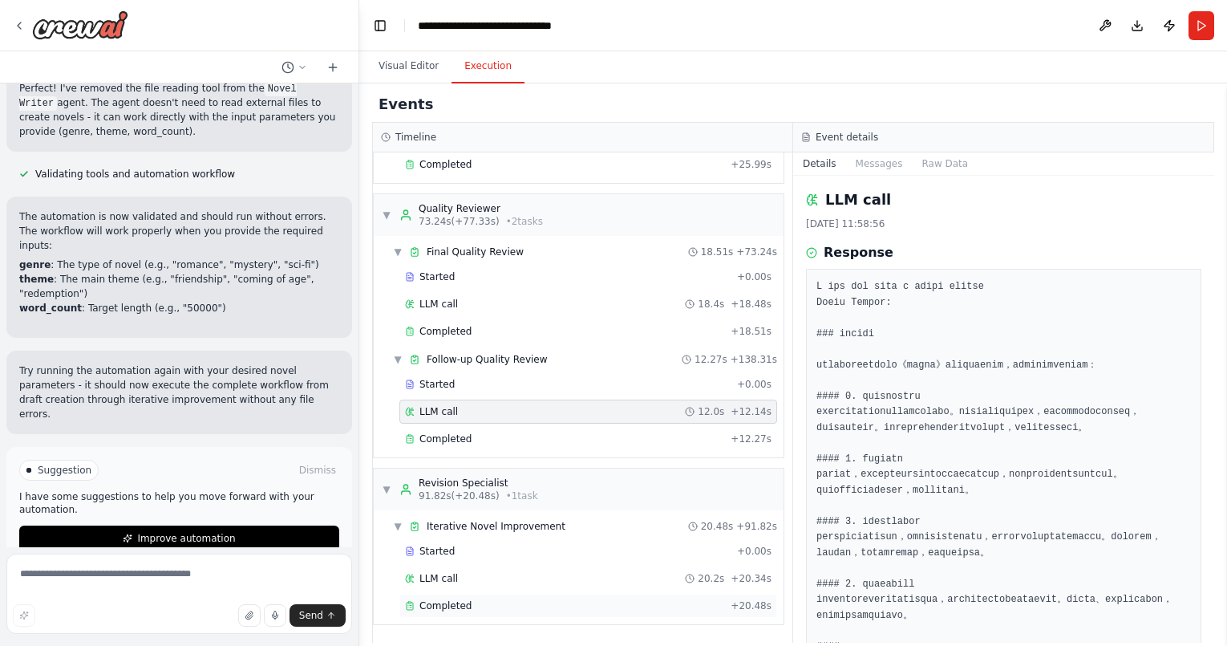
click at [602, 602] on div "Completed" at bounding box center [564, 605] width 319 height 13
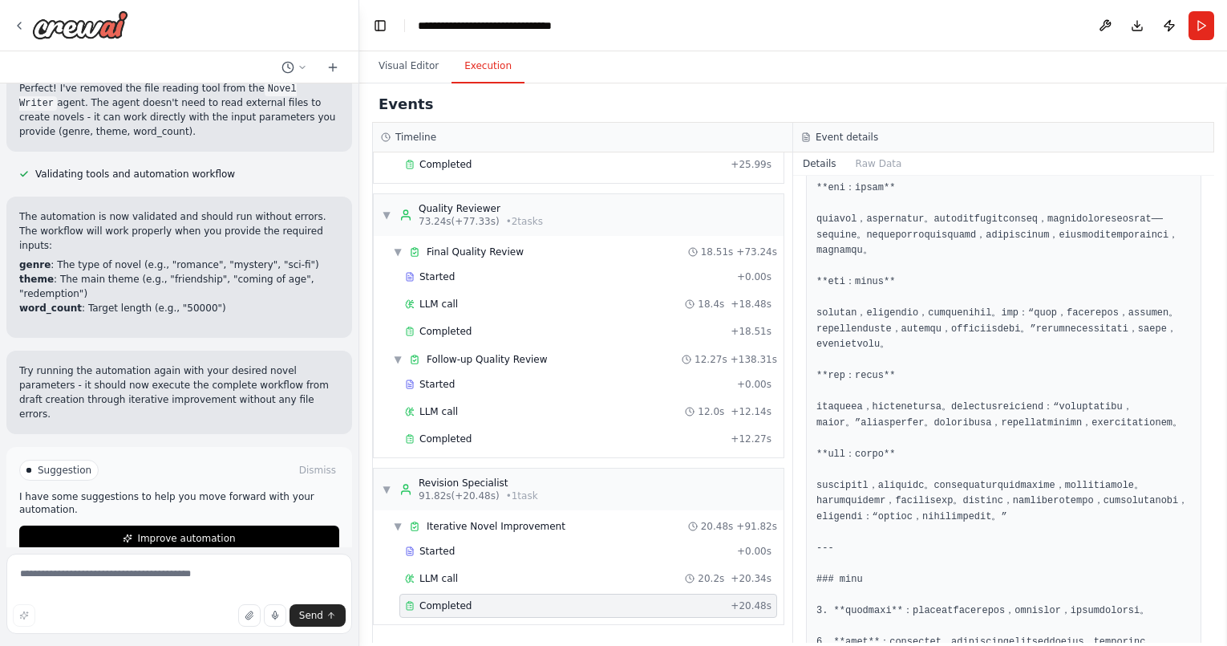
scroll to position [502, 0]
